Goal: Transaction & Acquisition: Obtain resource

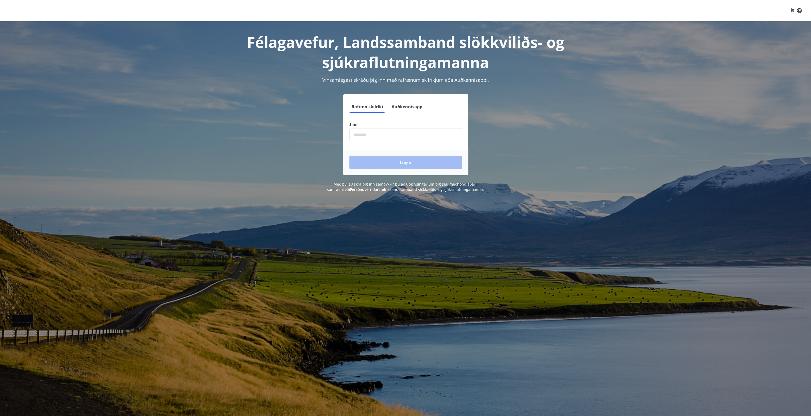
click at [377, 138] on input "phone" at bounding box center [405, 134] width 112 height 13
type input "********"
click at [390, 161] on button "Login" at bounding box center [405, 162] width 112 height 13
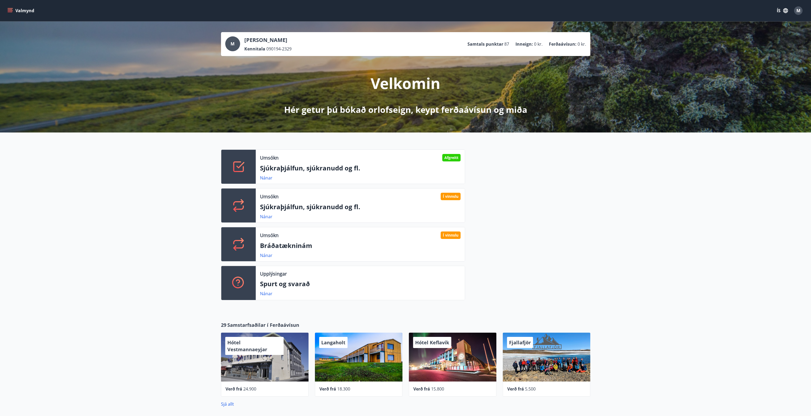
click at [11, 12] on icon "menu" at bounding box center [10, 12] width 5 height 1
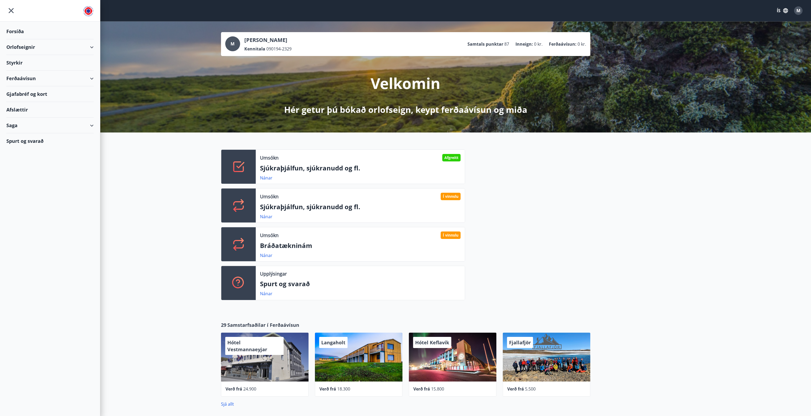
click at [25, 47] on div "Orlofseignir" at bounding box center [49, 47] width 87 height 16
click at [25, 58] on div "Framboð" at bounding box center [50, 60] width 79 height 11
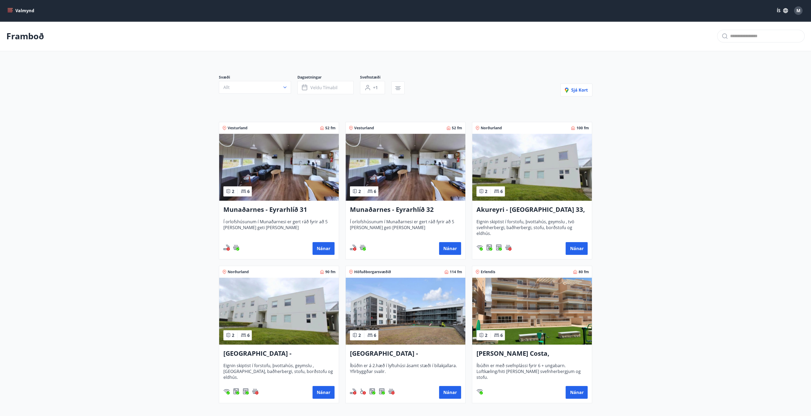
scroll to position [53, 0]
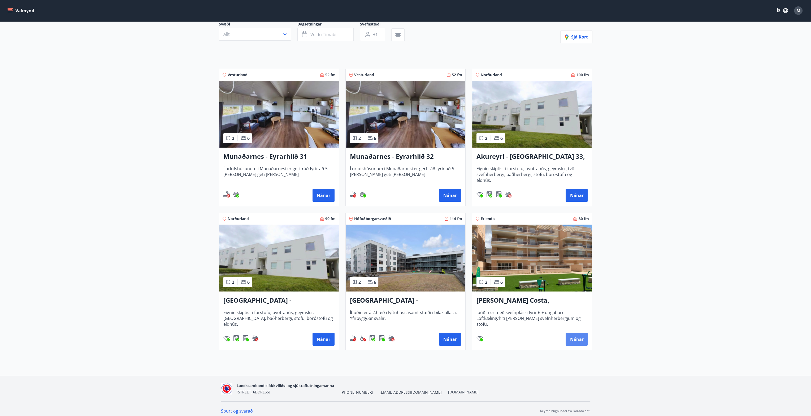
click at [572, 338] on button "Nánar" at bounding box center [576, 339] width 22 height 13
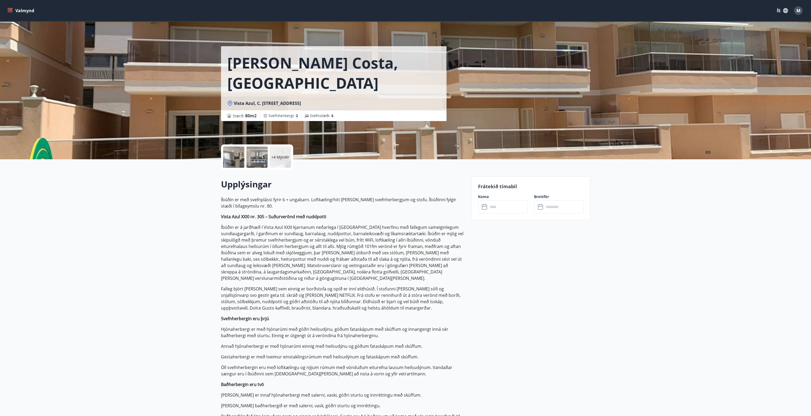
click at [274, 157] on p "+4 Myndir" at bounding box center [280, 156] width 18 height 5
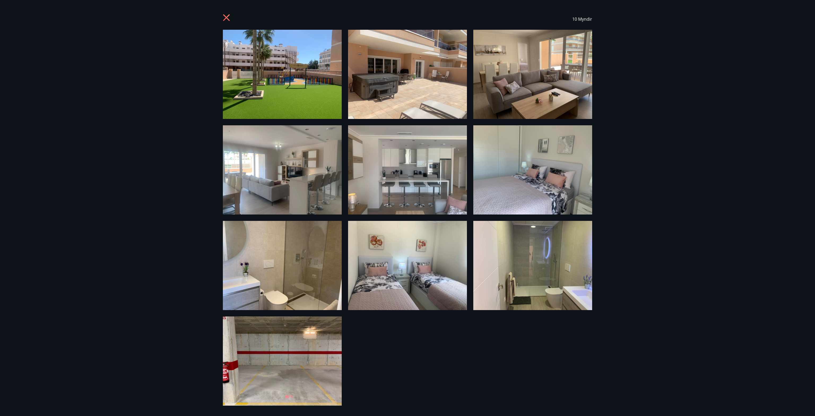
click at [694, 152] on div "10 Myndir" at bounding box center [407, 208] width 815 height 416
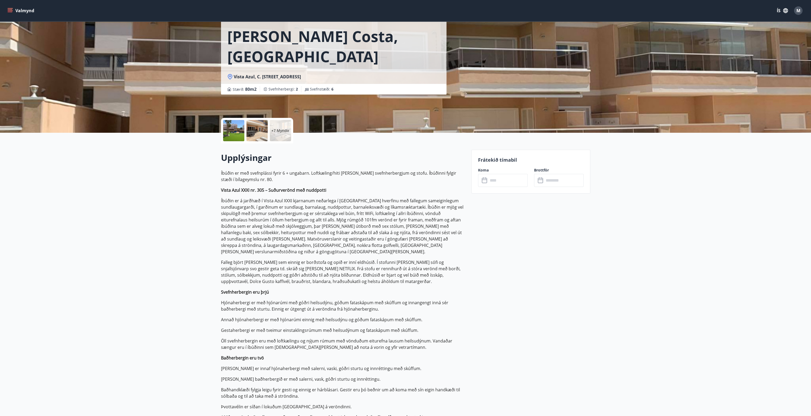
scroll to position [53, 0]
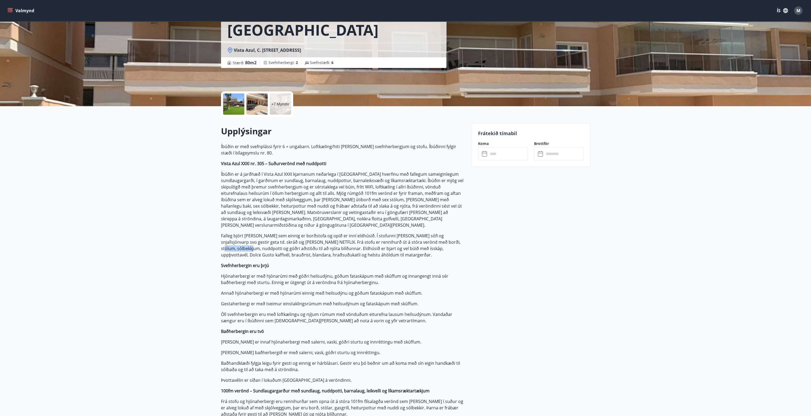
drag, startPoint x: 422, startPoint y: 234, endPoint x: 448, endPoint y: 239, distance: 26.6
click at [452, 236] on p "Falleg björt stofa sem einnig er borðstofa og opið er inní eldhúsið. Í stofunni…" at bounding box center [343, 244] width 244 height 25
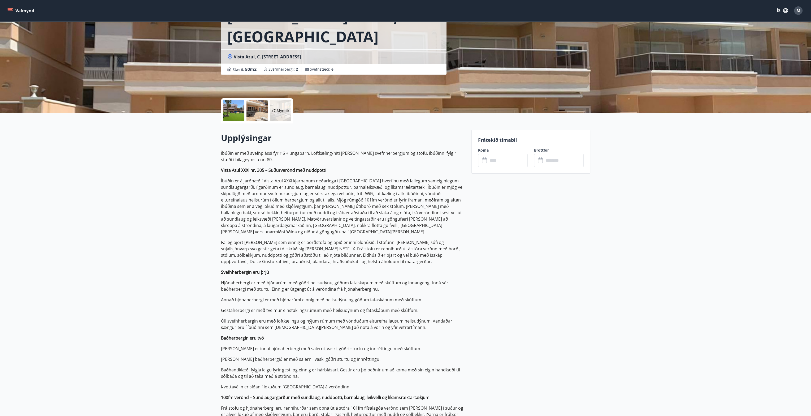
scroll to position [0, 0]
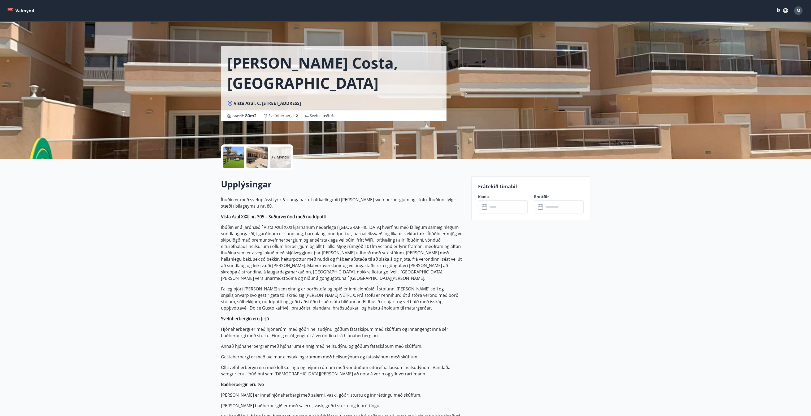
click at [6, 10] on button "Valmynd" at bounding box center [21, 11] width 30 height 10
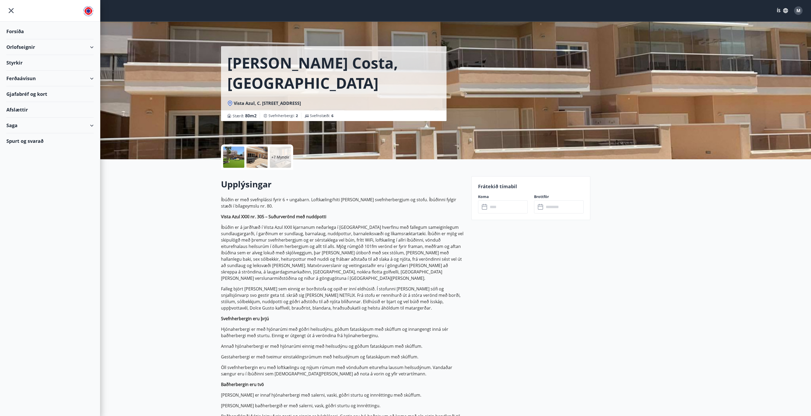
click at [92, 48] on div "Orlofseignir" at bounding box center [49, 47] width 87 height 16
click at [34, 71] on div "Bókunardagatal" at bounding box center [50, 71] width 79 height 11
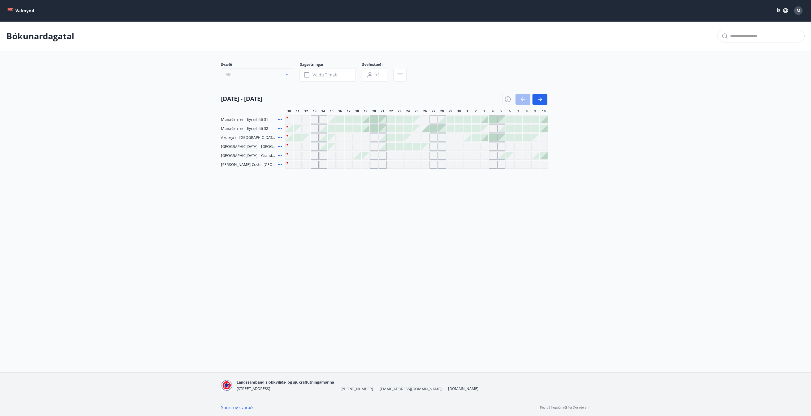
click at [256, 74] on button "Allt" at bounding box center [257, 74] width 72 height 13
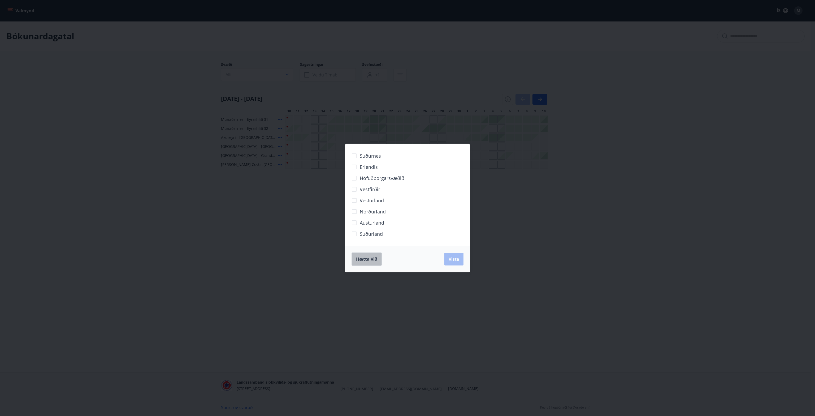
click at [365, 261] on span "Hætta við" at bounding box center [366, 259] width 21 height 6
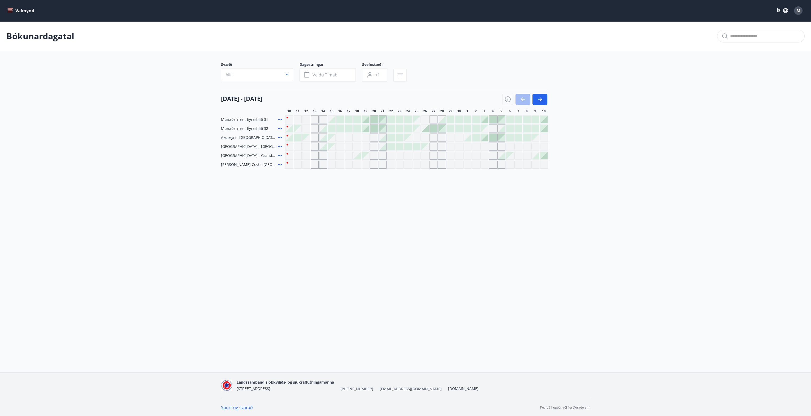
click at [389, 164] on div "Gráir dagar eru ekki bókanlegir" at bounding box center [391, 164] width 8 height 8
click at [542, 97] on icon "button" at bounding box center [539, 99] width 6 height 6
click at [528, 164] on div at bounding box center [526, 164] width 7 height 7
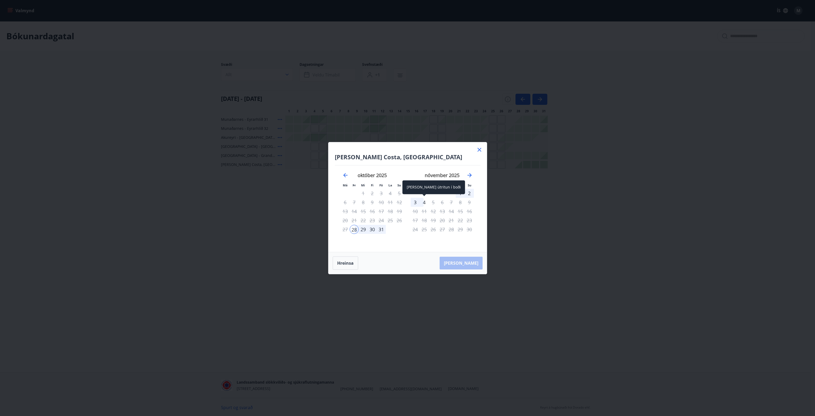
click at [423, 202] on div "4" at bounding box center [424, 202] width 9 height 9
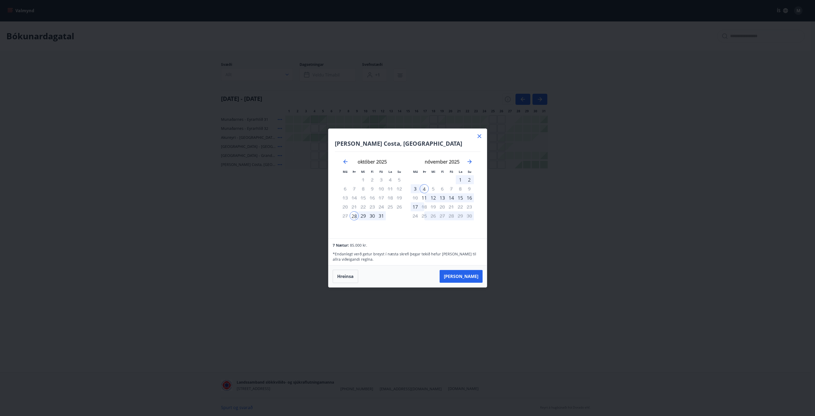
click at [432, 338] on div "Spánn - Orihuela Costa, Alicante Má Þr Mi Fi Fö La Su Má Þr Mi Fi Fö La Su sept…" at bounding box center [407, 208] width 815 height 416
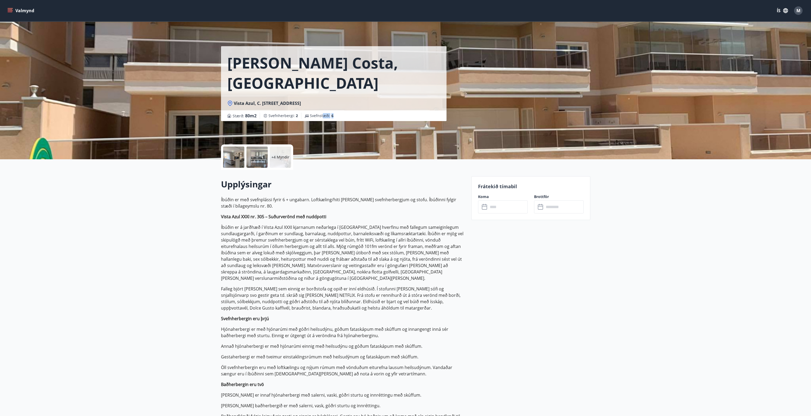
drag, startPoint x: 323, startPoint y: 114, endPoint x: 333, endPoint y: 115, distance: 10.4
click at [333, 115] on div "Svefnstæði : 6" at bounding box center [318, 115] width 35 height 6
click at [343, 179] on h2 "Upplýsingar" at bounding box center [343, 184] width 244 height 12
drag, startPoint x: 294, startPoint y: 117, endPoint x: 287, endPoint y: 119, distance: 7.1
click at [287, 117] on span "Svefnherbergi : 2" at bounding box center [282, 115] width 29 height 5
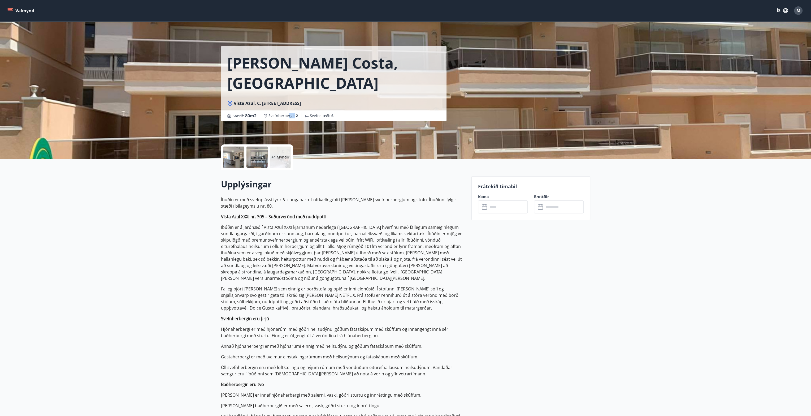
click at [311, 163] on div "+4 Myndir" at bounding box center [343, 156] width 244 height 25
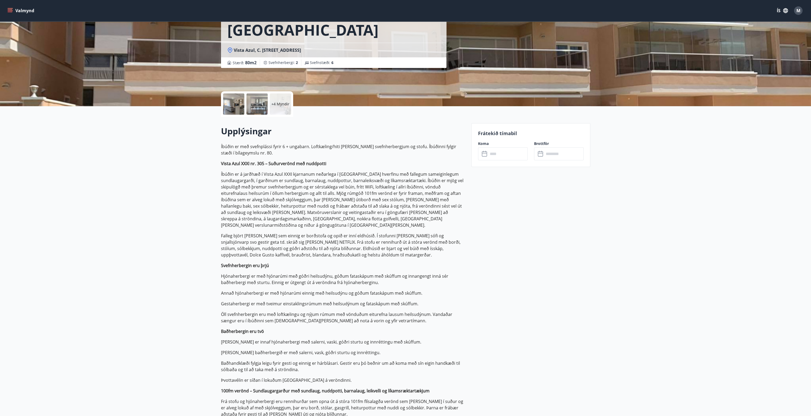
scroll to position [80, 0]
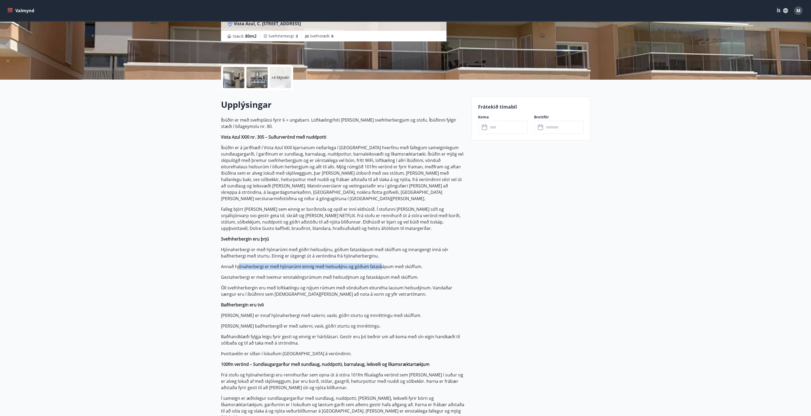
drag, startPoint x: 239, startPoint y: 258, endPoint x: 380, endPoint y: 261, distance: 140.6
click at [380, 263] on p "Annað hjónaherbergi er með hjónarúmi einnig með heilsudýnu og góðum fataskápum …" at bounding box center [343, 266] width 244 height 6
click at [280, 274] on p "Gestaherbergi er með tveimur einstaklingsrúmum með heilsudýnum og fataskápum me…" at bounding box center [343, 277] width 244 height 6
drag, startPoint x: 254, startPoint y: 270, endPoint x: 310, endPoint y: 273, distance: 56.1
click at [310, 274] on p "Gestaherbergi er með tveimur einstaklingsrúmum með heilsudýnum og fataskápum me…" at bounding box center [343, 277] width 244 height 6
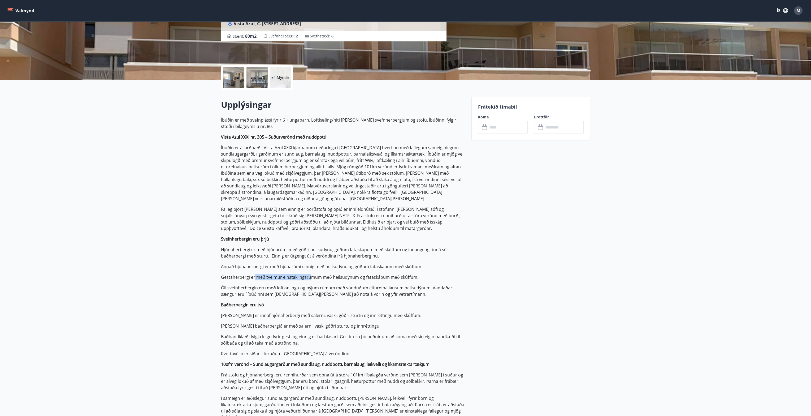
click at [290, 291] on p "Íbúðin er með svefnplássi fyrir 6 + ungabarn. Loftkæling/hiti er í báðum svefnh…" at bounding box center [343, 268] width 244 height 303
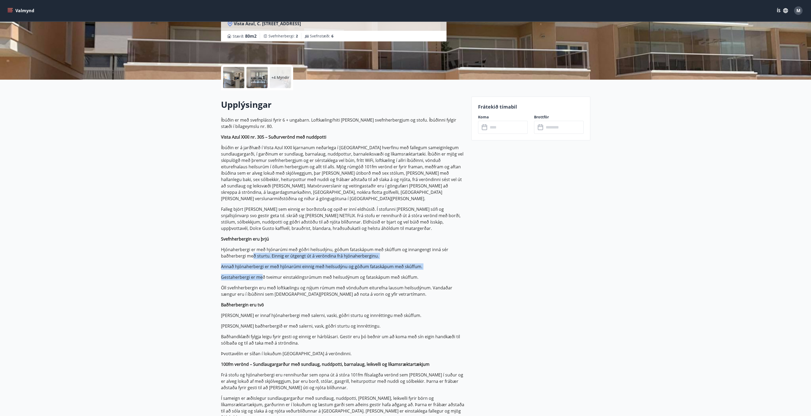
drag, startPoint x: 252, startPoint y: 248, endPoint x: 261, endPoint y: 268, distance: 22.1
click at [261, 268] on p "Íbúðin er með svefnplássi fyrir 6 + ungabarn. Loftkæling/hiti er í báðum svefnh…" at bounding box center [343, 268] width 244 height 303
click at [252, 249] on p "Hjónaherbergi er með hjónarúmi með góðri heilsudýnu, góðum fataskápum með skúff…" at bounding box center [343, 252] width 244 height 13
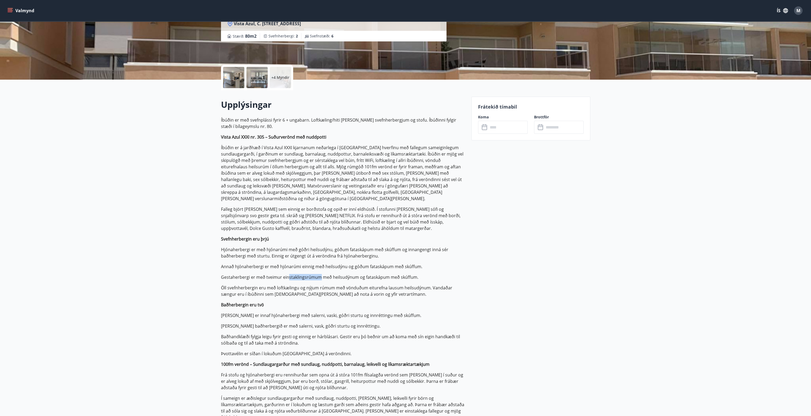
drag, startPoint x: 286, startPoint y: 269, endPoint x: 319, endPoint y: 269, distance: 32.6
click at [319, 274] on p "Gestaherbergi er með tveimur einstaklingsrúmum með heilsudýnum og fataskápum me…" at bounding box center [343, 277] width 244 height 6
click at [346, 284] on p "Öll svefnherbergin eru með loftkælingu og nýjum rúmum með vönduðum eiturefna la…" at bounding box center [343, 290] width 244 height 13
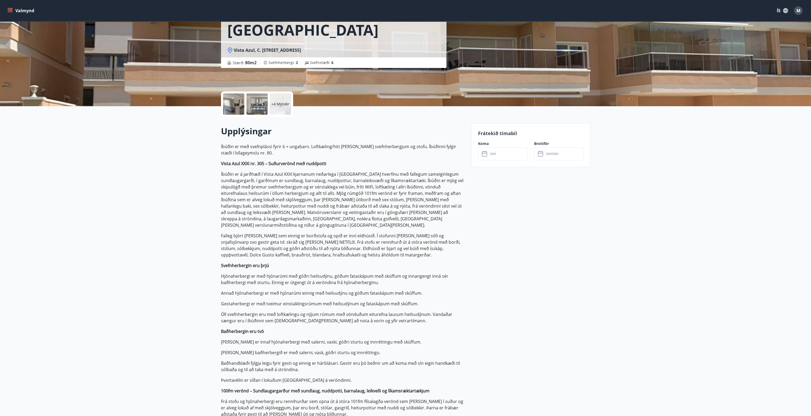
scroll to position [27, 0]
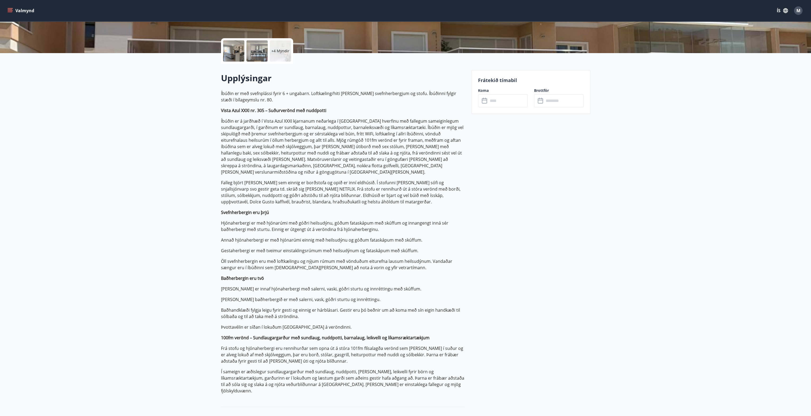
scroll to position [159, 0]
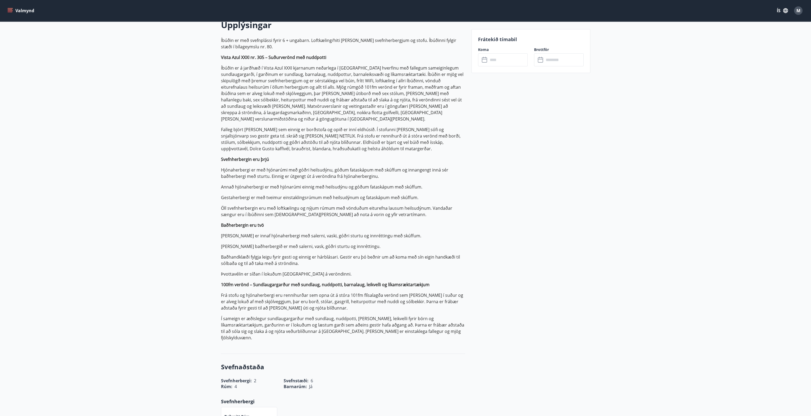
click at [27, 7] on button "Valmynd" at bounding box center [21, 11] width 30 height 10
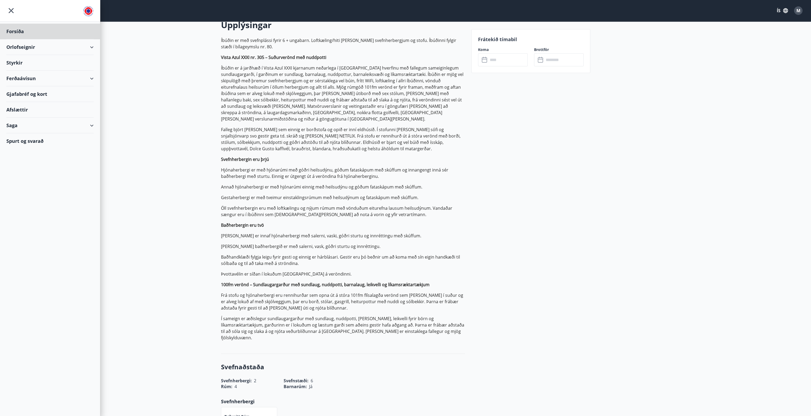
click at [15, 63] on div "Styrkir" at bounding box center [49, 63] width 87 height 16
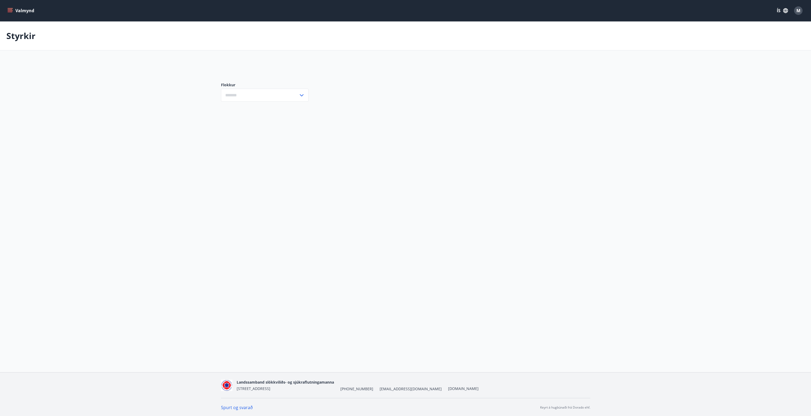
type input "***"
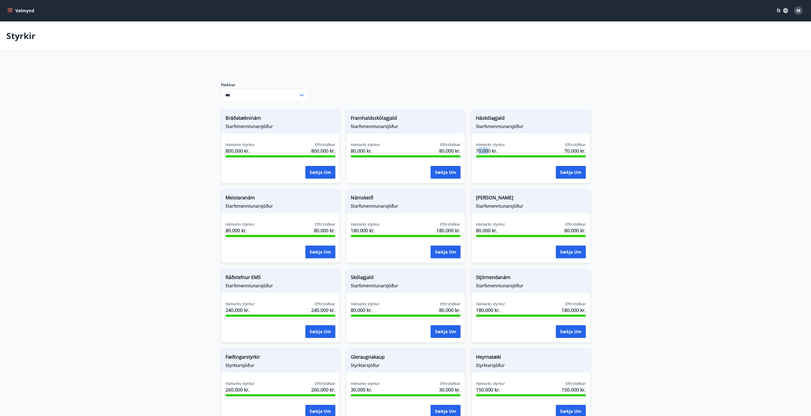
drag, startPoint x: 477, startPoint y: 147, endPoint x: 490, endPoint y: 150, distance: 13.6
click at [490, 150] on span "70.000 kr." at bounding box center [490, 150] width 29 height 7
click at [524, 126] on span "Starfsmenntunarsjóður" at bounding box center [531, 126] width 110 height 6
drag, startPoint x: 351, startPoint y: 149, endPoint x: 372, endPoint y: 149, distance: 20.7
click at [372, 149] on span "80.000 kr." at bounding box center [365, 150] width 29 height 7
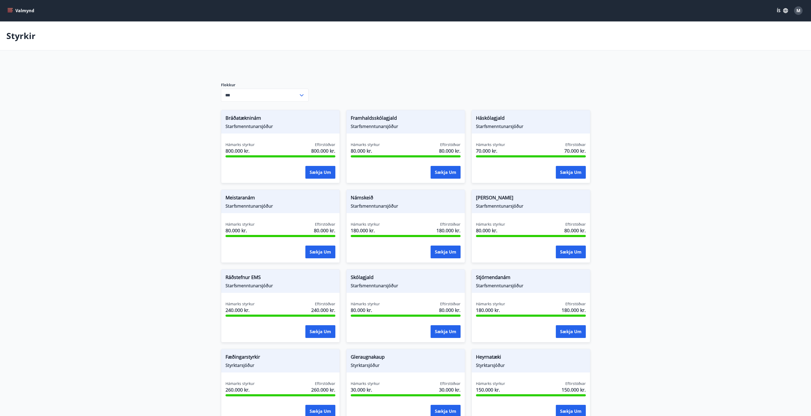
click at [402, 129] on div "Framhaldsskólagjald Starfsmenntunarsjóður" at bounding box center [405, 121] width 118 height 23
drag, startPoint x: 226, startPoint y: 143, endPoint x: 253, endPoint y: 152, distance: 29.0
click at [253, 152] on div "Hámarks styrkur 800.000 kr." at bounding box center [239, 148] width 29 height 13
click at [277, 130] on div "Bráðatækninám Starfsmenntunarsjóður" at bounding box center [280, 121] width 118 height 23
drag, startPoint x: 249, startPoint y: 152, endPoint x: 221, endPoint y: 144, distance: 29.8
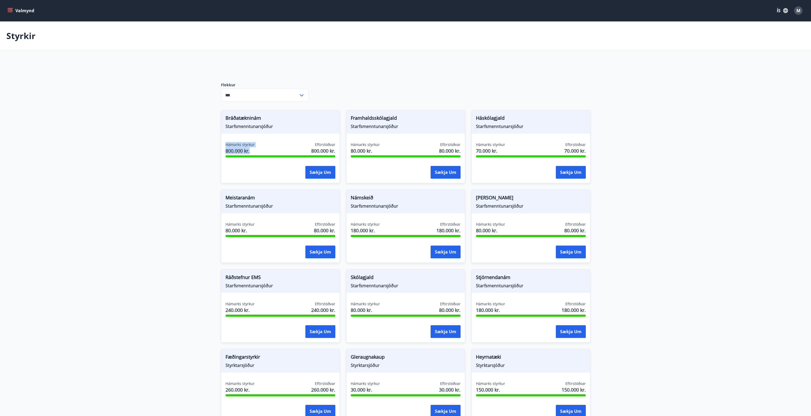
click at [221, 144] on div "Hámarks styrkur 800.000 kr. Eftirstöðvar 800.000 kr. Sækja um" at bounding box center [280, 161] width 118 height 39
click at [274, 130] on div "Bráðatækninám Starfsmenntunarsjóður" at bounding box center [280, 121] width 118 height 23
click at [10, 5] on div "Valmynd ÍS M" at bounding box center [405, 10] width 798 height 13
click at [10, 7] on button "Valmynd" at bounding box center [21, 11] width 30 height 10
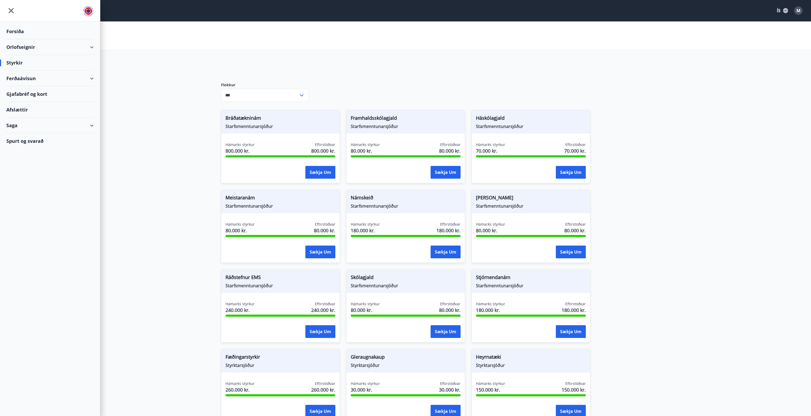
click at [91, 77] on div "Ferðaávísun" at bounding box center [49, 79] width 87 height 16
click at [13, 141] on div "Afslættir" at bounding box center [49, 143] width 87 height 16
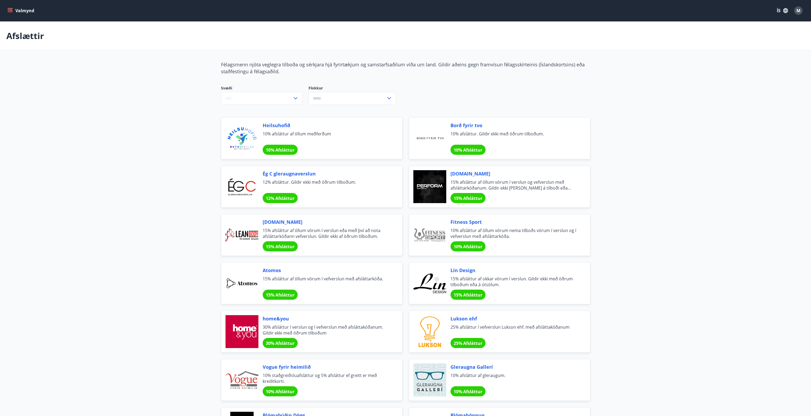
click at [12, 8] on icon "menu" at bounding box center [11, 8] width 6 height 1
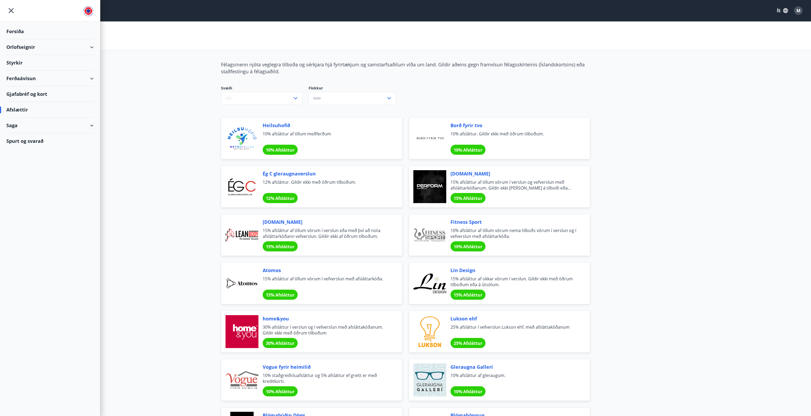
click at [90, 77] on div "Ferðaávísun" at bounding box center [49, 79] width 87 height 16
click at [24, 91] on div "Framboð" at bounding box center [50, 91] width 79 height 11
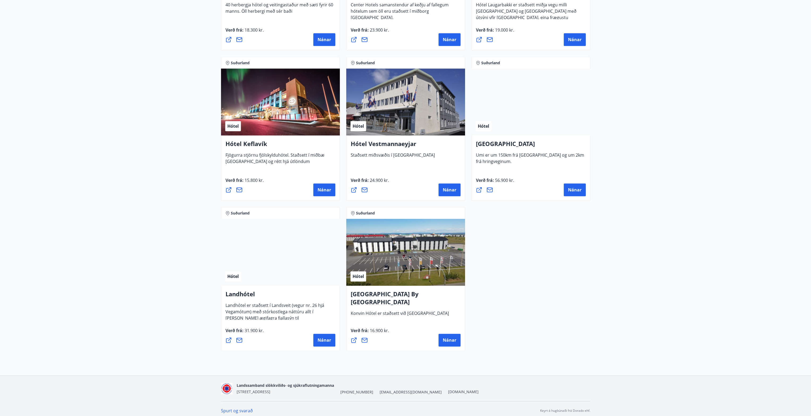
scroll to position [1250, 0]
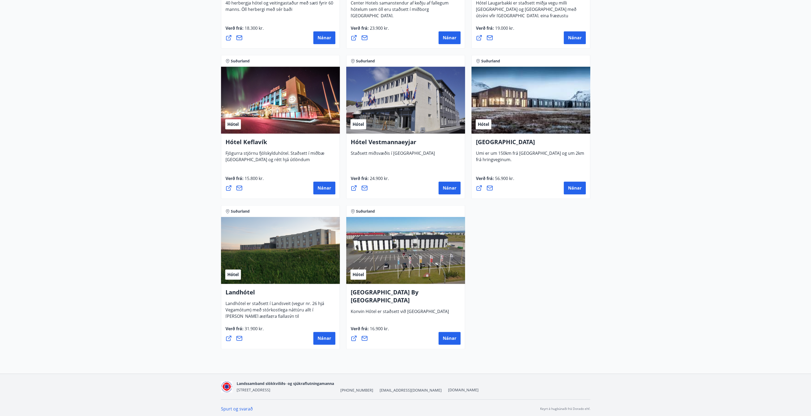
drag, startPoint x: 548, startPoint y: 305, endPoint x: 536, endPoint y: 291, distance: 18.6
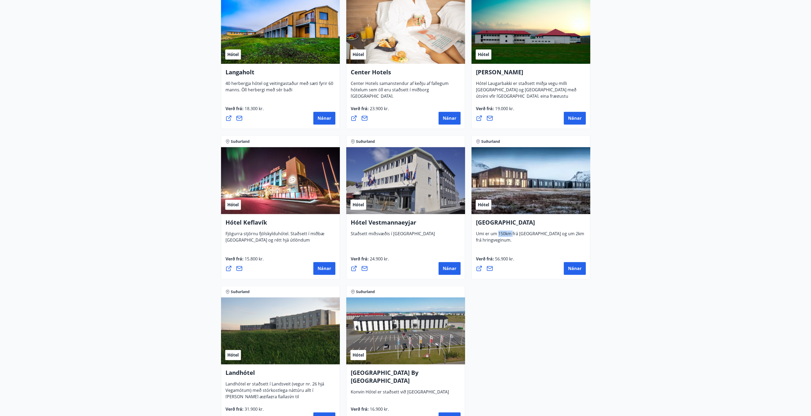
drag, startPoint x: 512, startPoint y: 235, endPoint x: 517, endPoint y: 235, distance: 4.8
click at [516, 235] on span "Umi er um 150km frá Reykjavík og um 2km frá hringveginum." at bounding box center [530, 238] width 108 height 16
click at [547, 233] on span "Umi er um 150km frá Reykjavík og um 2km frá hringveginum." at bounding box center [530, 238] width 108 height 16
click at [568, 268] on span "Nánar" at bounding box center [575, 268] width 14 height 6
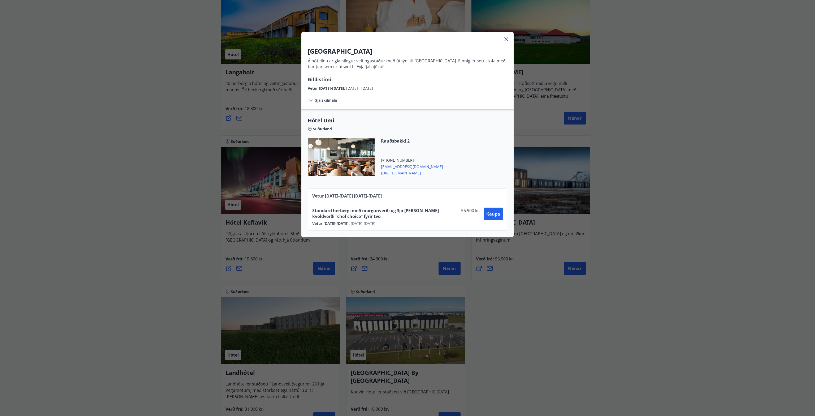
click at [506, 40] on icon at bounding box center [506, 39] width 6 height 6
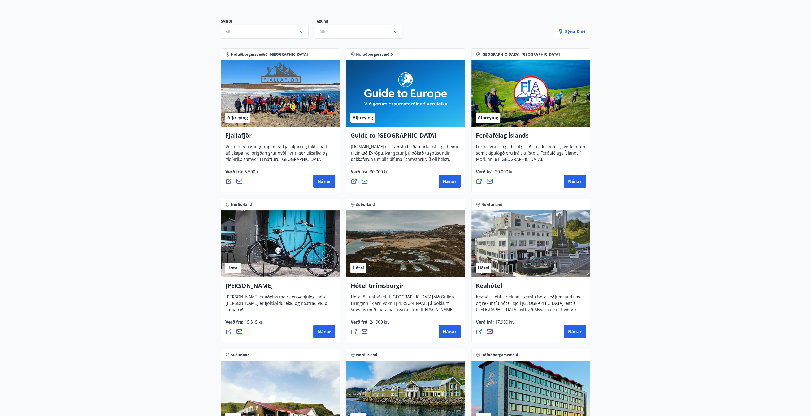
scroll to position [0, 0]
